Goal: Information Seeking & Learning: Learn about a topic

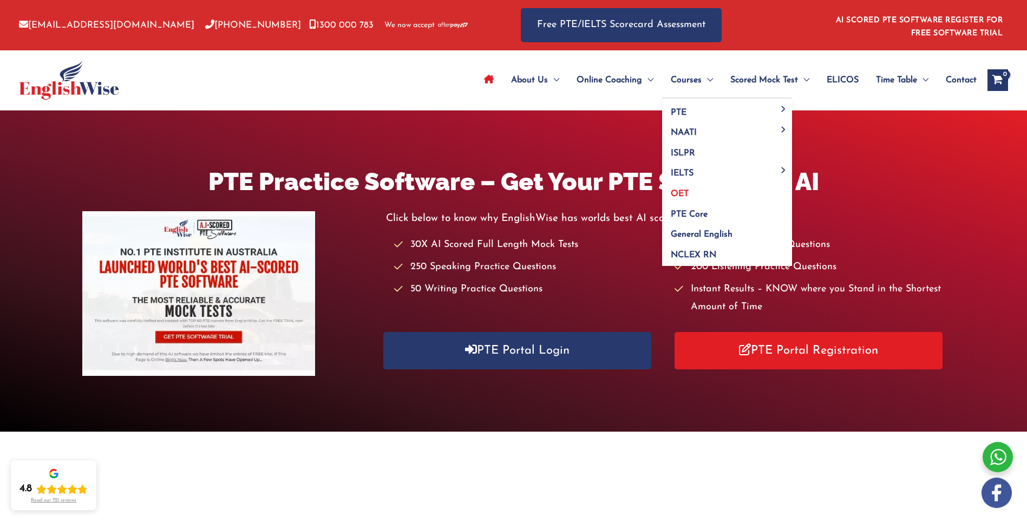
click at [675, 193] on span "OET" at bounding box center [679, 193] width 18 height 9
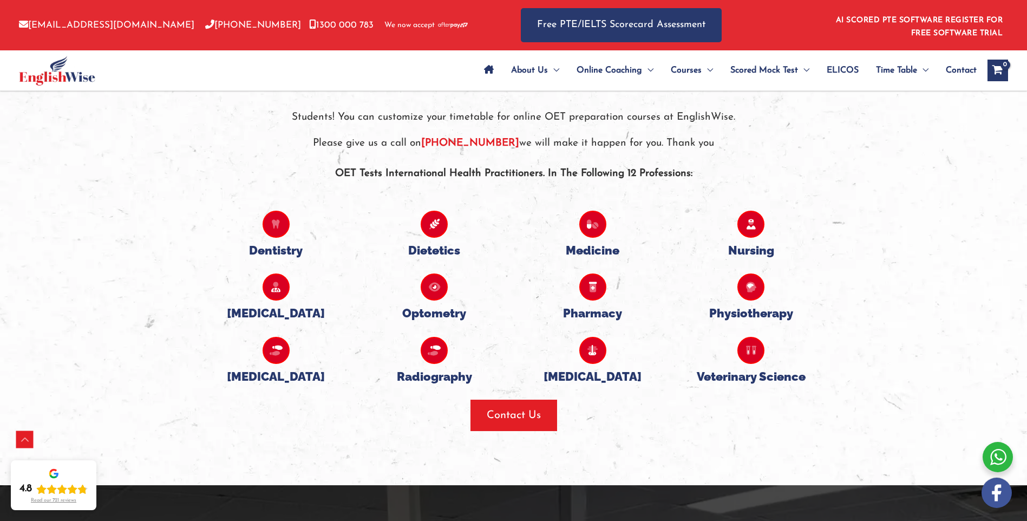
scroll to position [2345, 0]
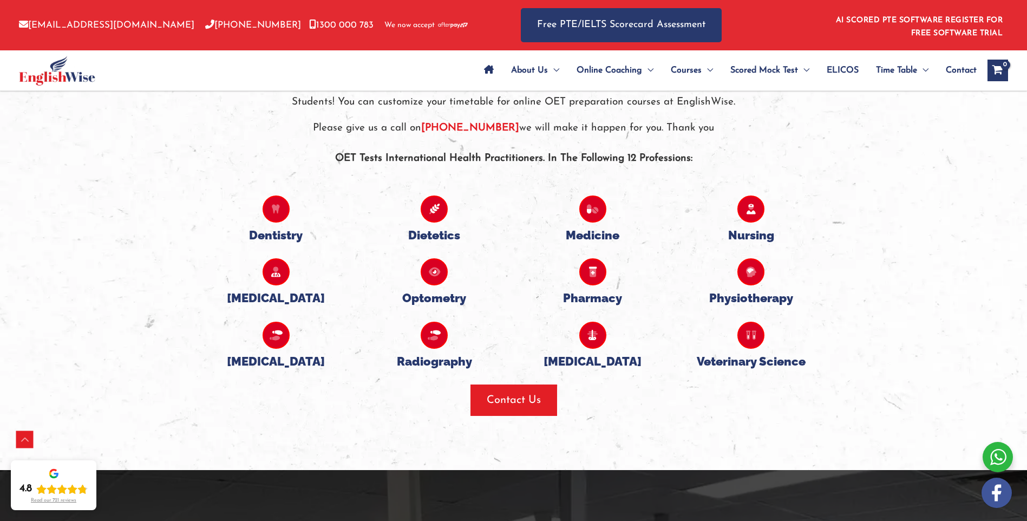
click at [748, 211] on icon at bounding box center [750, 208] width 27 height 27
click at [754, 231] on h5 "Nursing" at bounding box center [751, 235] width 142 height 14
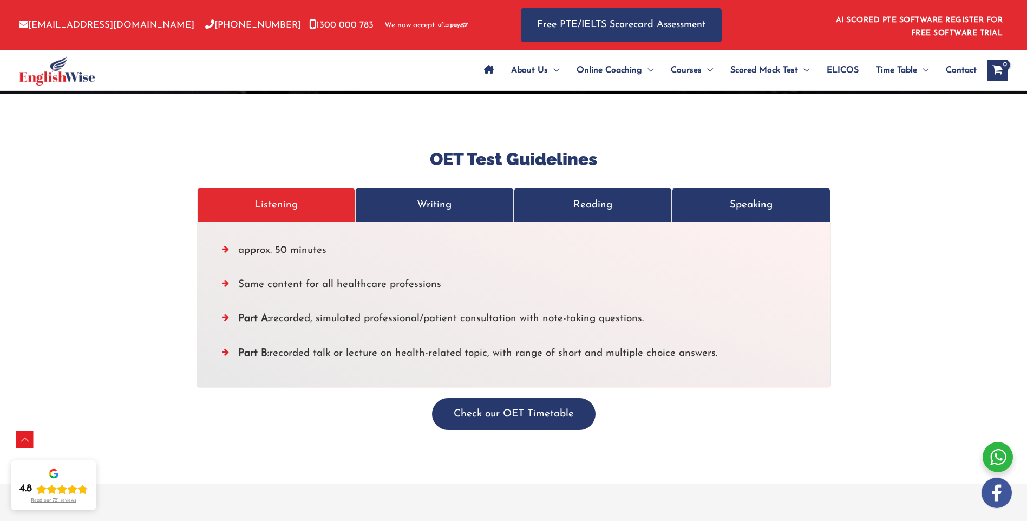
scroll to position [3536, 0]
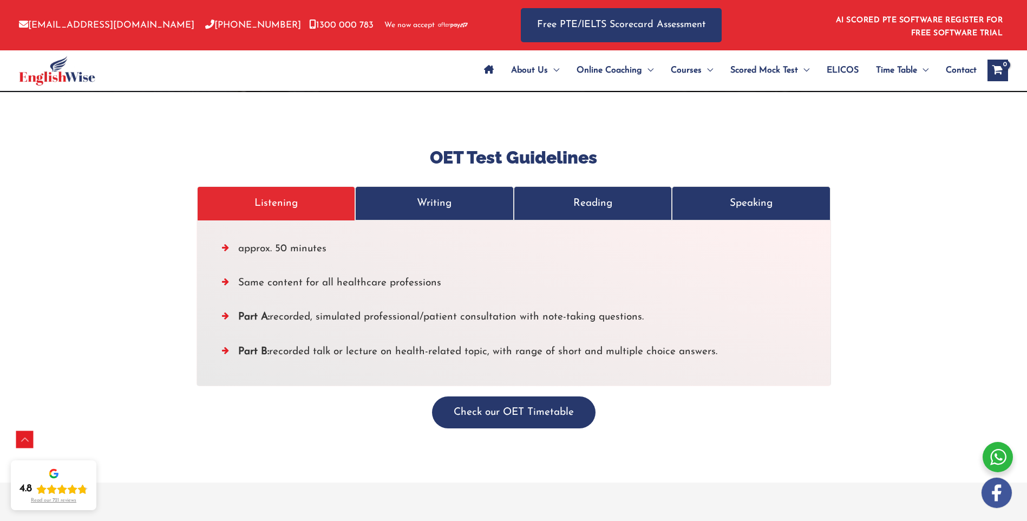
click at [442, 194] on p "Writing" at bounding box center [434, 203] width 136 height 18
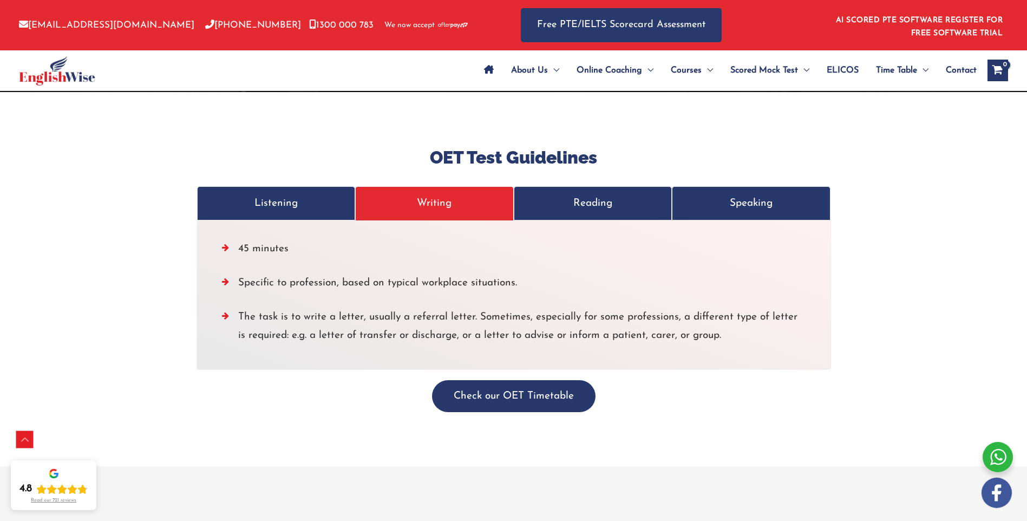
click at [596, 194] on p "Reading" at bounding box center [593, 203] width 136 height 18
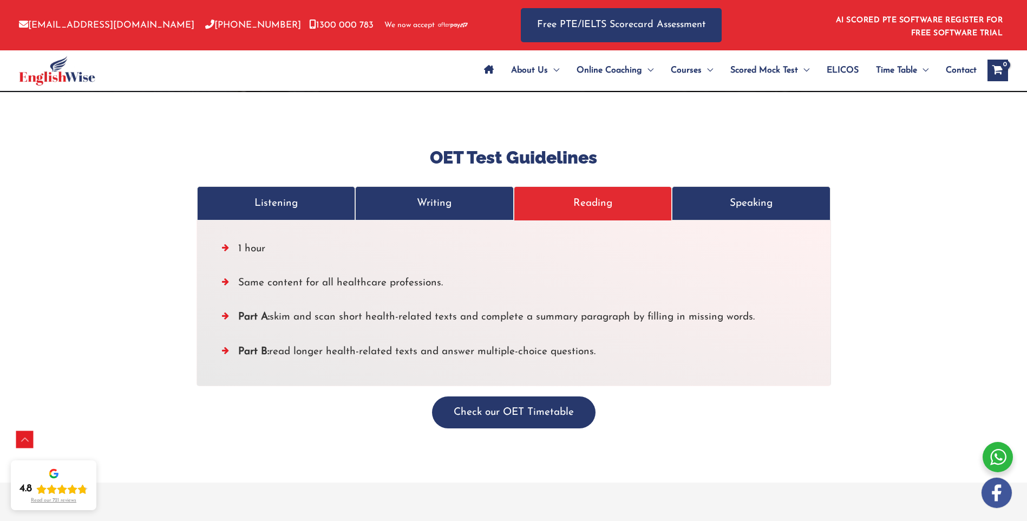
click at [719, 194] on p "Speaking" at bounding box center [751, 203] width 136 height 18
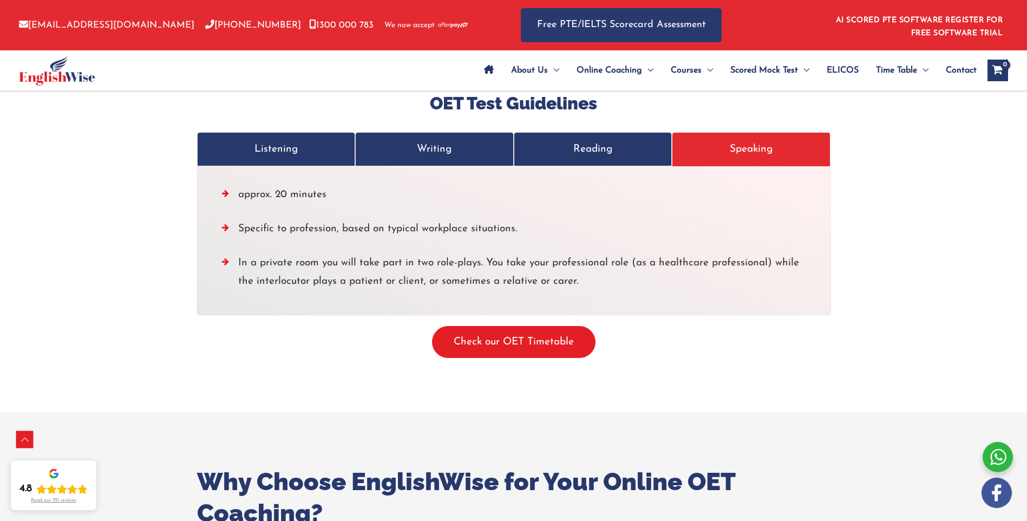
scroll to position [3644, 0]
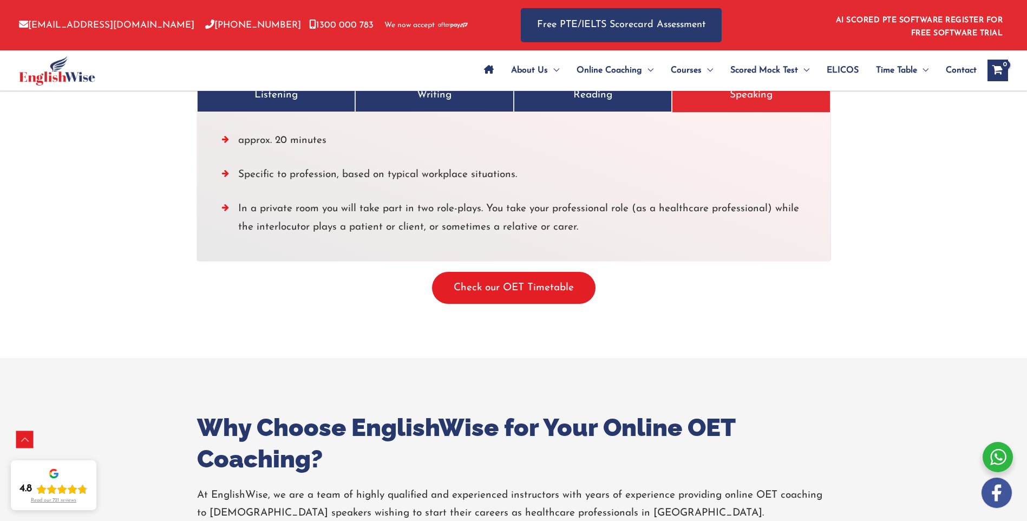
click at [528, 277] on button "Check our OET Timetable" at bounding box center [513, 288] width 163 height 32
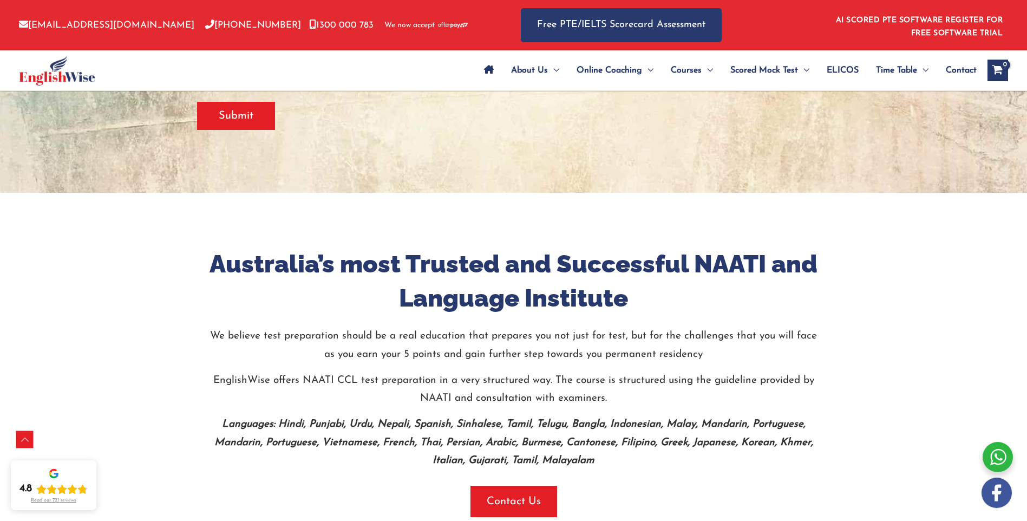
scroll to position [325, 0]
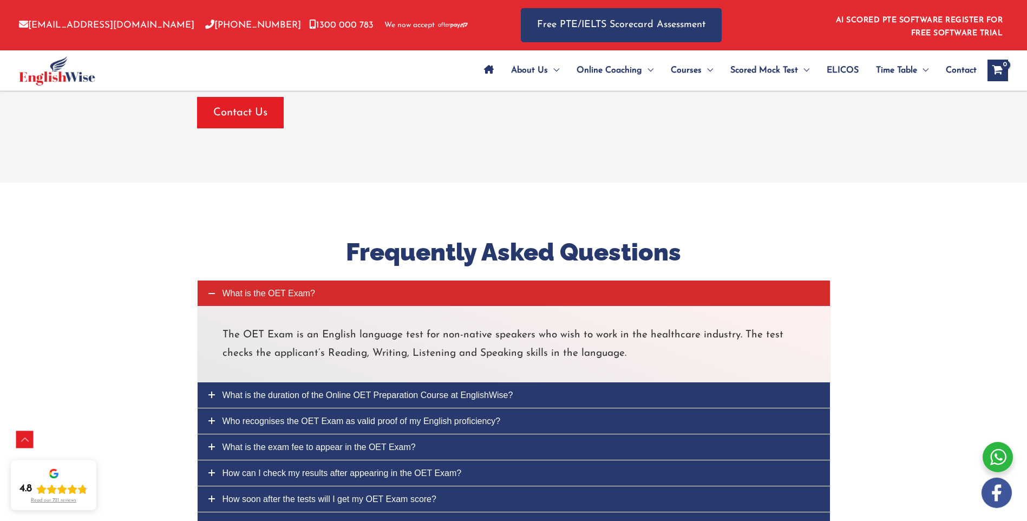
scroll to position [4225, 0]
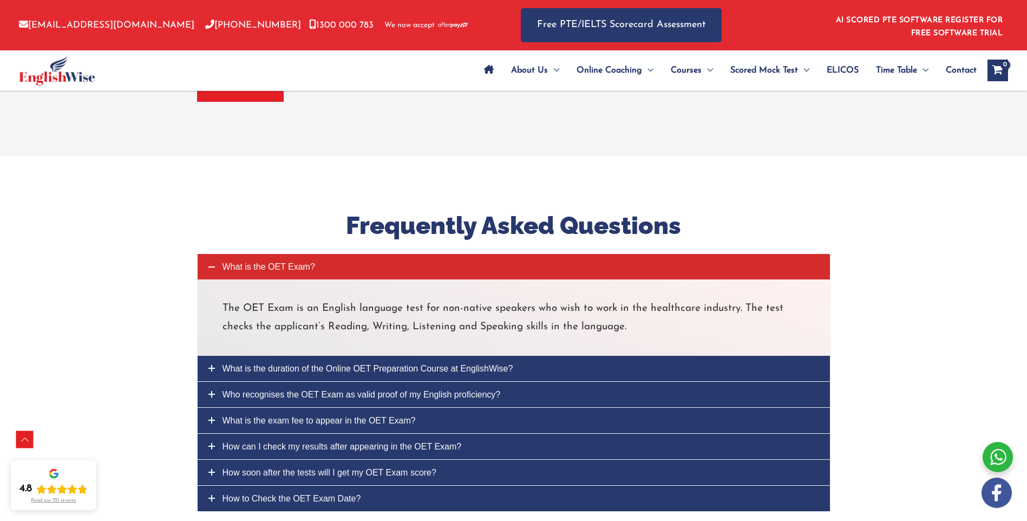
click at [339, 364] on span "What is the duration of the Online OET Preparation Course at EnglishWise?" at bounding box center [367, 368] width 291 height 9
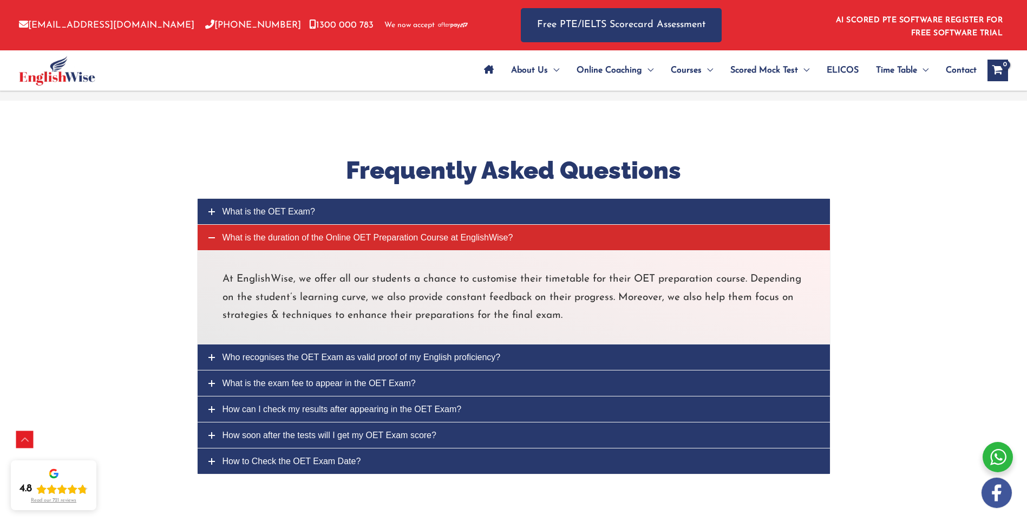
scroll to position [4333, 0]
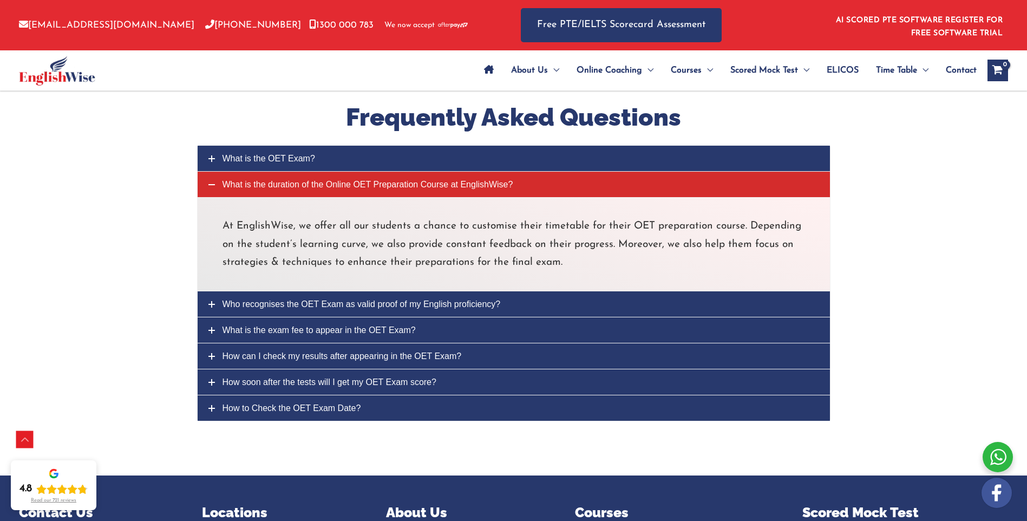
click at [314, 325] on span "What is the exam fee to appear in the OET Exam?" at bounding box center [318, 329] width 193 height 9
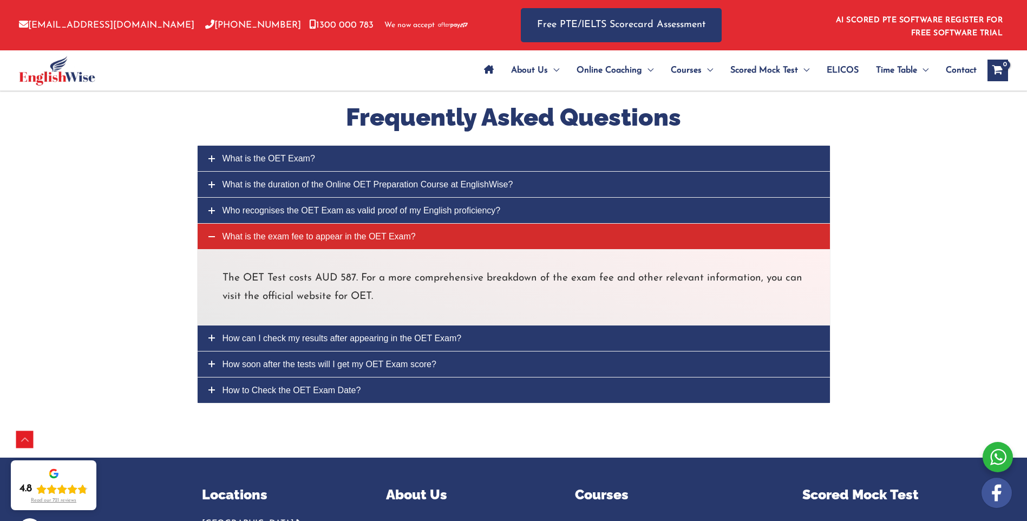
click at [309, 359] on span "How soon after the tests will I get my OET Exam score?" at bounding box center [329, 363] width 214 height 9
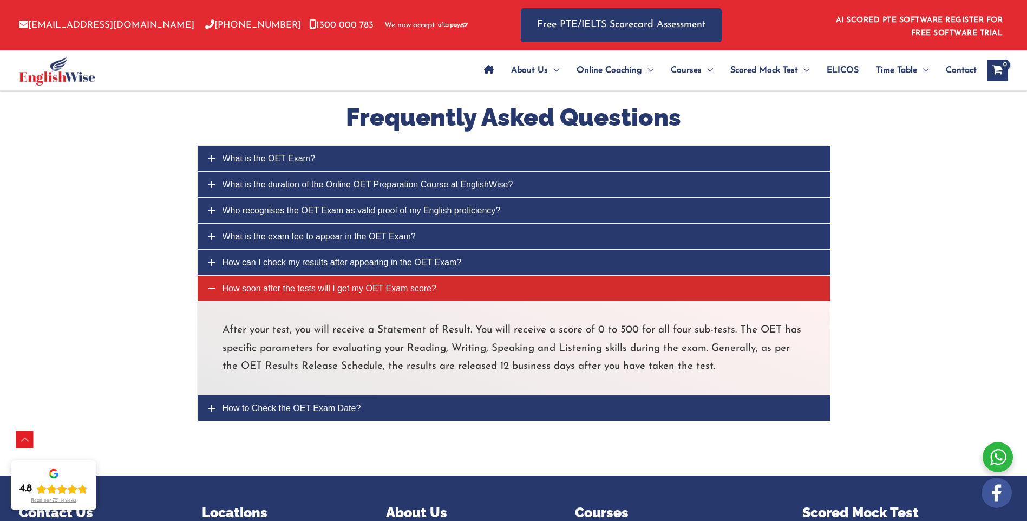
click at [258, 403] on span "How to Check the OET Exam Date?" at bounding box center [291, 407] width 139 height 9
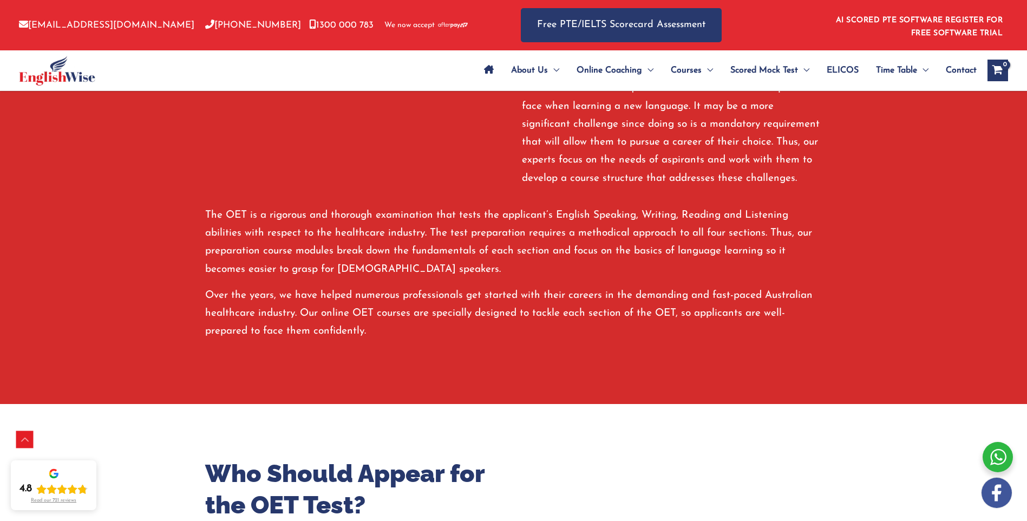
scroll to position [1303, 0]
